Goal: Information Seeking & Learning: Understand process/instructions

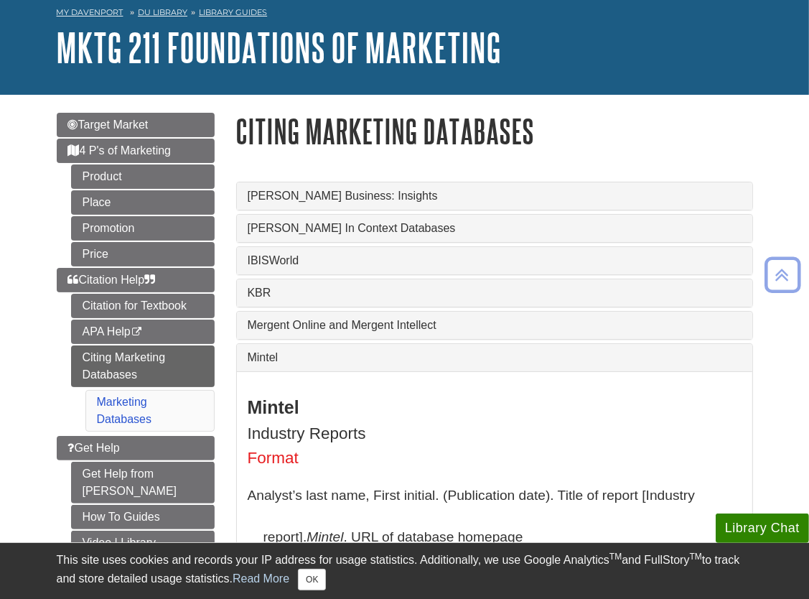
scroll to position [68, 0]
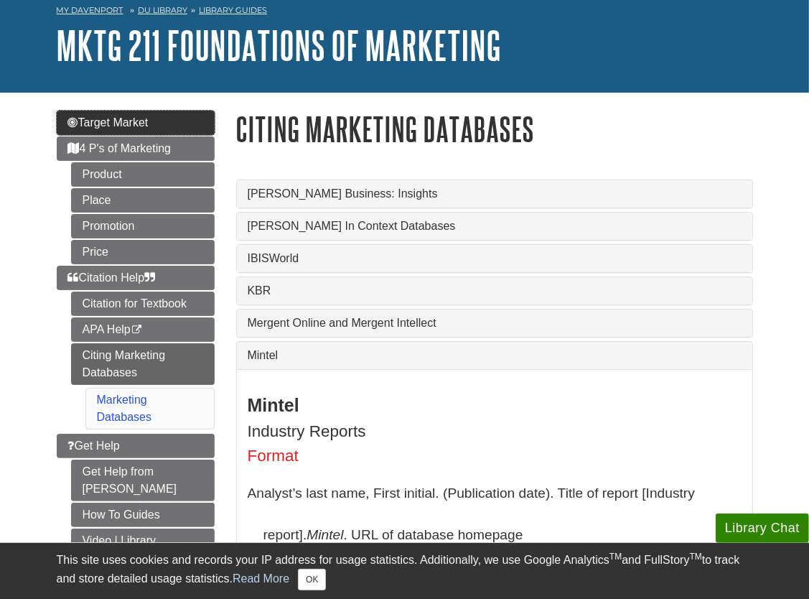
click at [149, 128] on span "Target Market" at bounding box center [108, 122] width 80 height 12
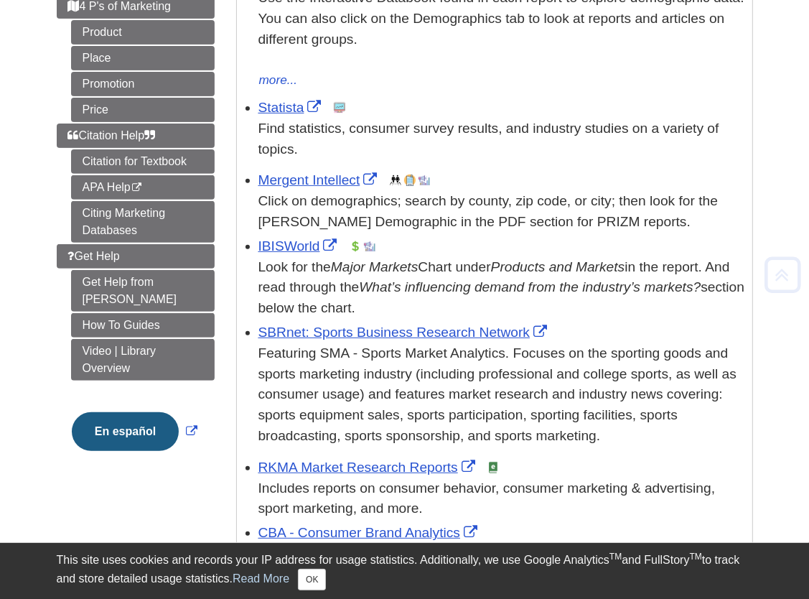
scroll to position [365, 0]
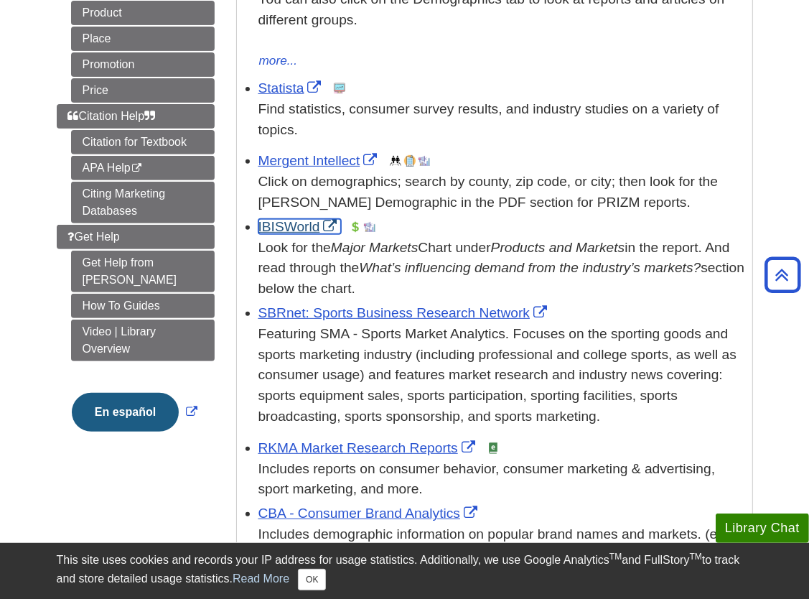
click at [287, 228] on link "IBISWorld" at bounding box center [300, 226] width 83 height 15
click at [273, 90] on link "Statista" at bounding box center [292, 87] width 67 height 15
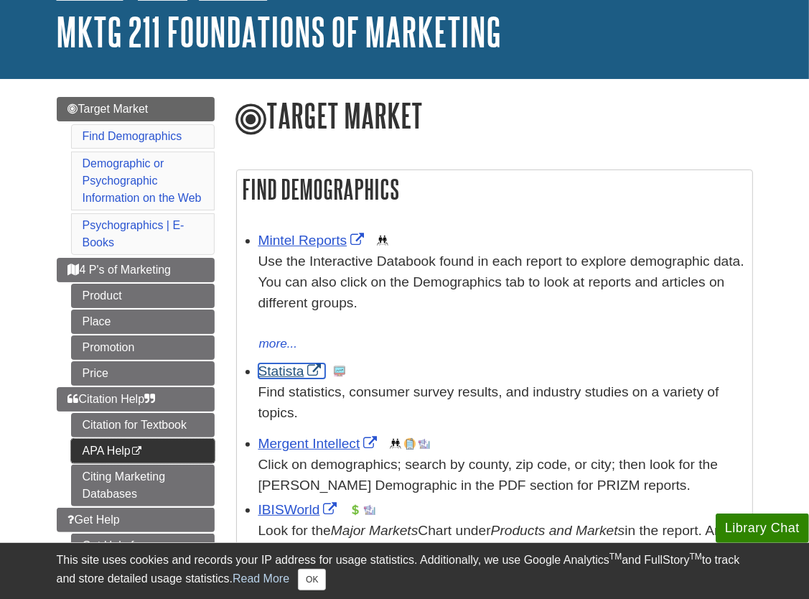
scroll to position [128, 0]
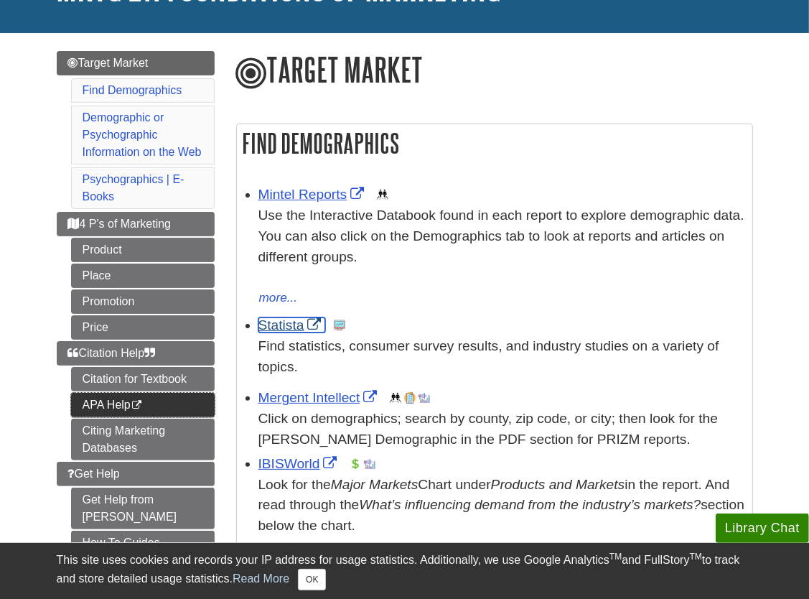
click at [145, 443] on link "Citing Marketing Databases" at bounding box center [143, 440] width 144 height 42
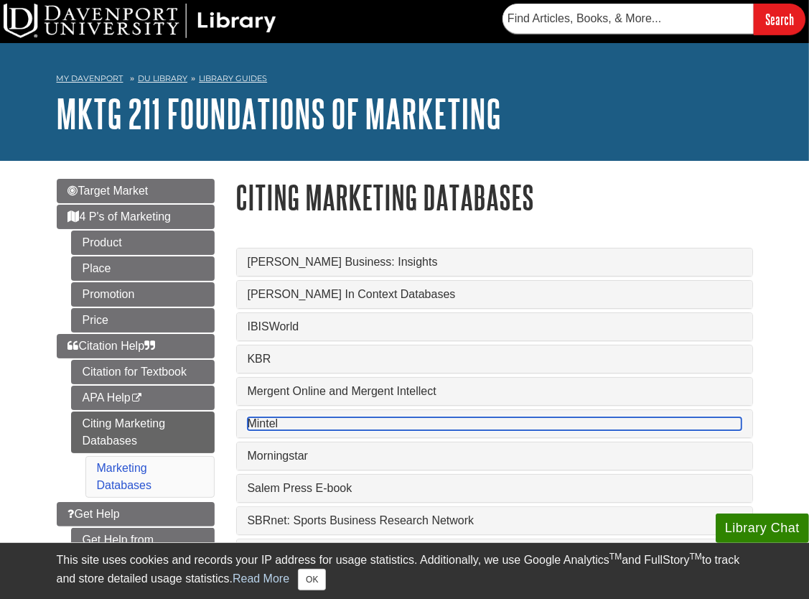
click at [271, 429] on link "Mintel" at bounding box center [495, 423] width 494 height 13
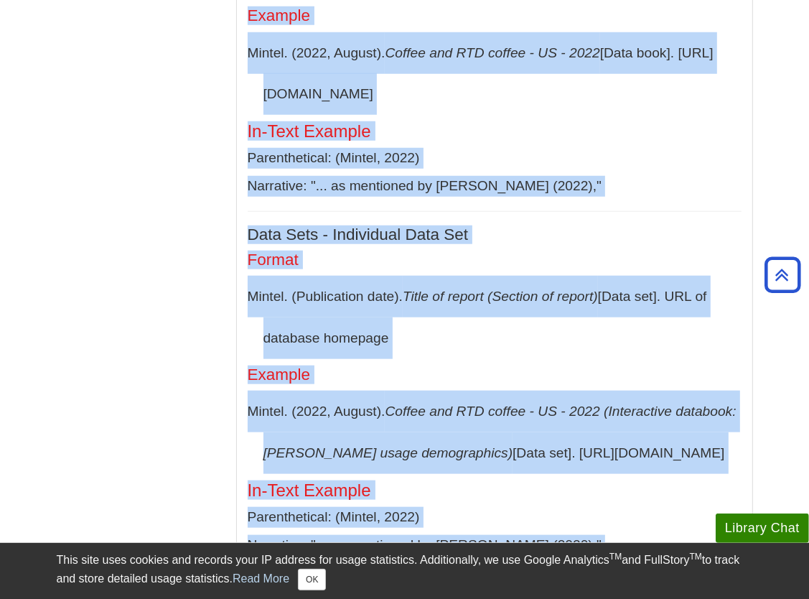
scroll to position [1435, 0]
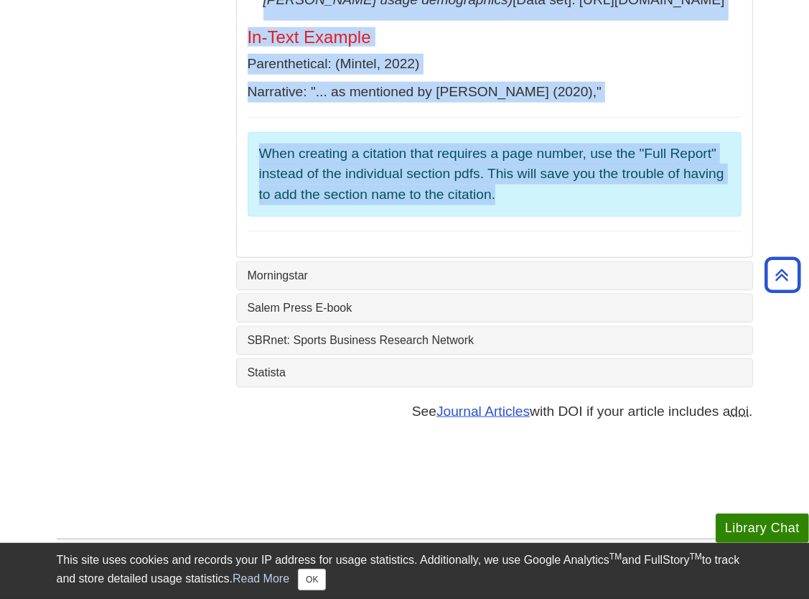
drag, startPoint x: 241, startPoint y: 200, endPoint x: 618, endPoint y: 292, distance: 387.2
copy div "Mintel Industry Reports Format Analyst’s last name, First initial. (Publication…"
